Goal: Task Accomplishment & Management: Complete application form

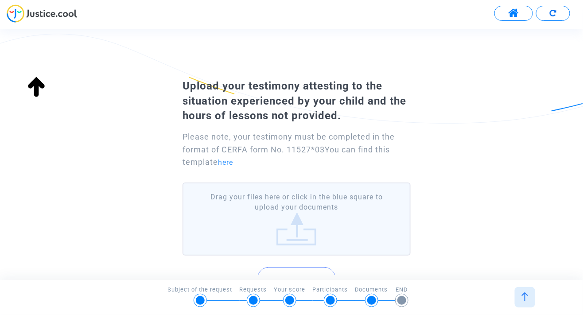
scroll to position [93, 0]
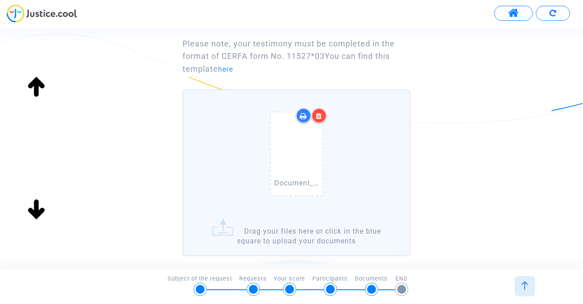
click at [319, 237] on label "Document_2568-08-21_142824.pdf Drag your files here or click in the blue square…" at bounding box center [296, 172] width 228 height 167
click at [0, 0] on input "Document_2568-08-21_142824.pdf Drag your files here or click in the blue square…" at bounding box center [0, 0] width 0 height 0
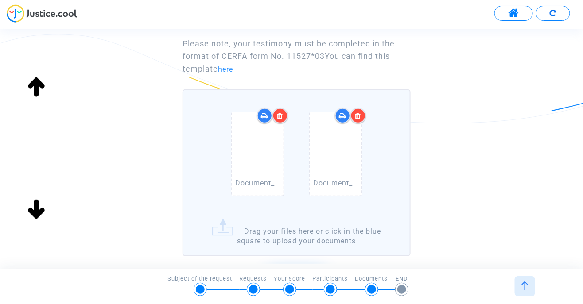
click at [344, 220] on label "Document_2568-08-21_142824.pdf Document_2568-08-21_142908.pdf Drag your files h…" at bounding box center [296, 172] width 228 height 167
click at [0, 0] on input "Document_2568-08-21_142824.pdf Document_2568-08-21_142908.pdf Drag your files h…" at bounding box center [0, 0] width 0 height 0
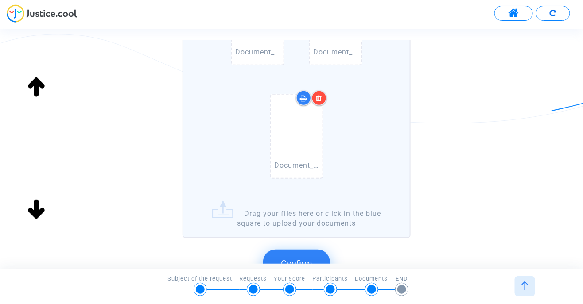
scroll to position [354, 0]
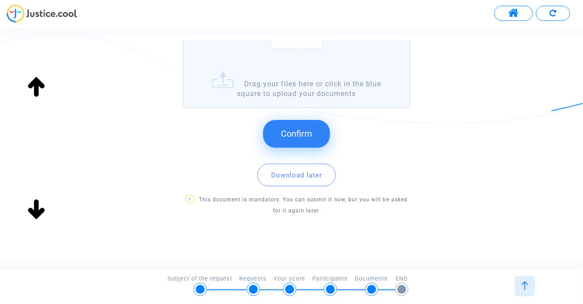
click at [309, 141] on button "Confirm" at bounding box center [296, 133] width 67 height 27
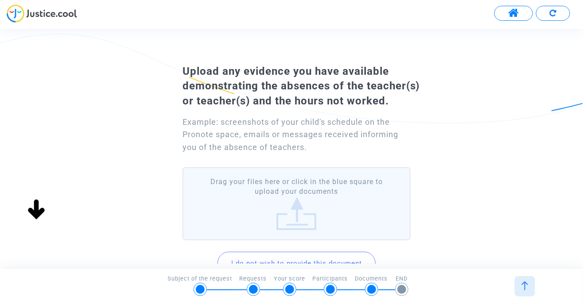
scroll to position [0, 0]
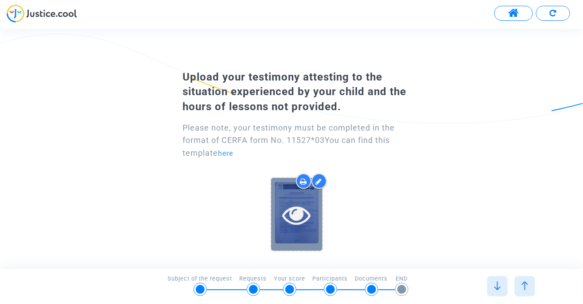
click at [306, 221] on icon at bounding box center [296, 215] width 29 height 28
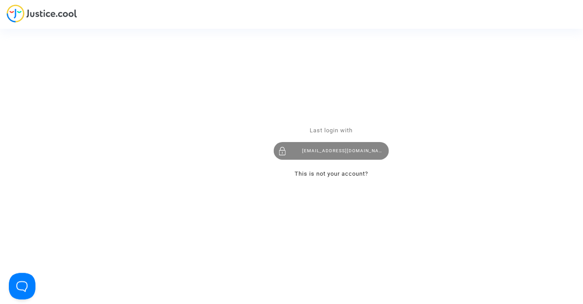
click at [348, 154] on div "r.pitigala88@gmail.com" at bounding box center [331, 151] width 115 height 18
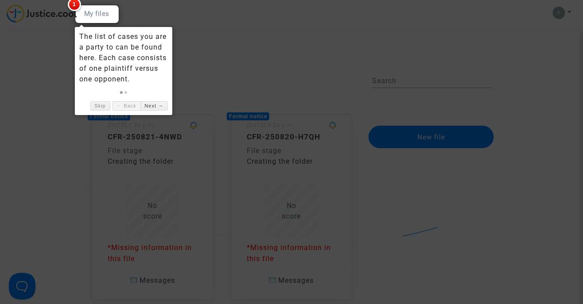
click at [377, 77] on div at bounding box center [291, 152] width 583 height 304
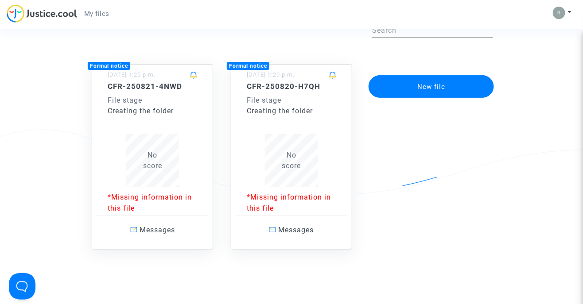
scroll to position [54, 0]
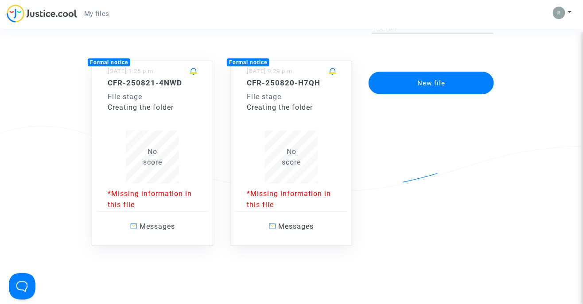
click at [194, 133] on div "No score" at bounding box center [152, 157] width 89 height 53
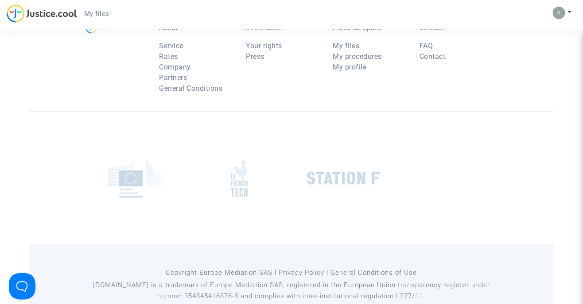
scroll to position [54, 0]
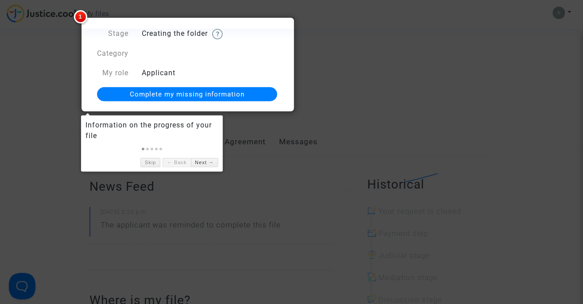
click at [246, 94] on link "Complete my missing information" at bounding box center [187, 94] width 180 height 14
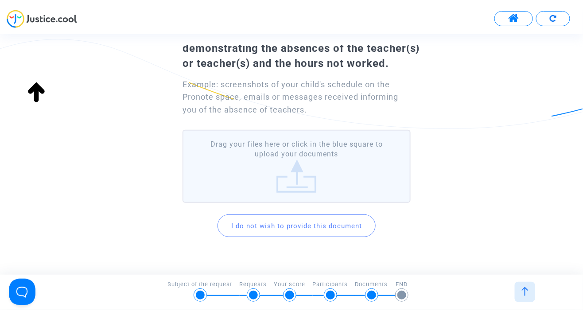
scroll to position [80, 0]
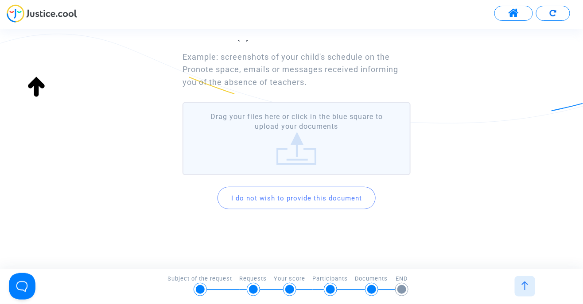
click at [304, 157] on label "Drag your files here or click in the blue square to upload your documents" at bounding box center [296, 138] width 228 height 73
click at [0, 0] on input "Drag your files here or click in the blue square to upload your documents" at bounding box center [0, 0] width 0 height 0
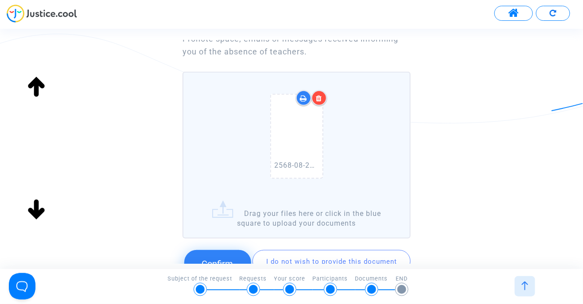
scroll to position [179, 0]
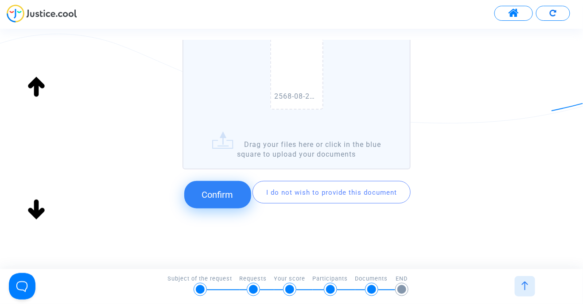
click at [232, 194] on font "Confirm" at bounding box center [217, 195] width 31 height 11
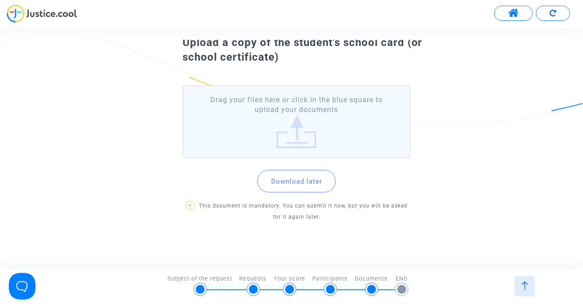
scroll to position [50, 0]
